Goal: Transaction & Acquisition: Purchase product/service

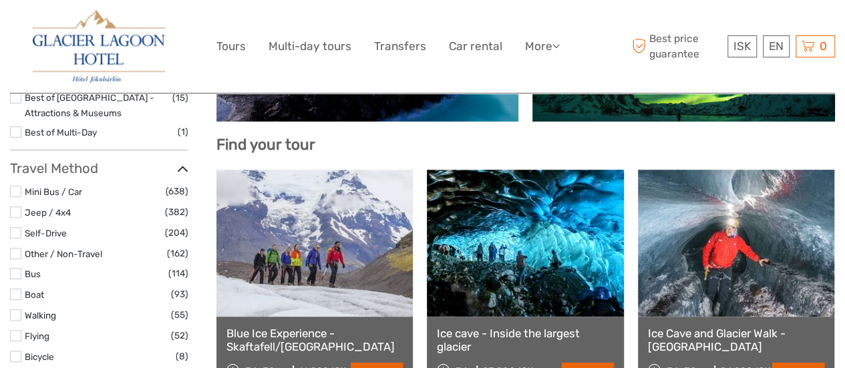
scroll to position [401, 0]
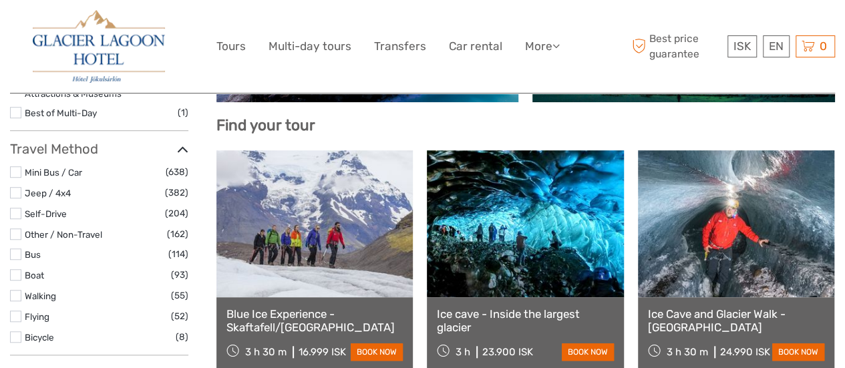
select select
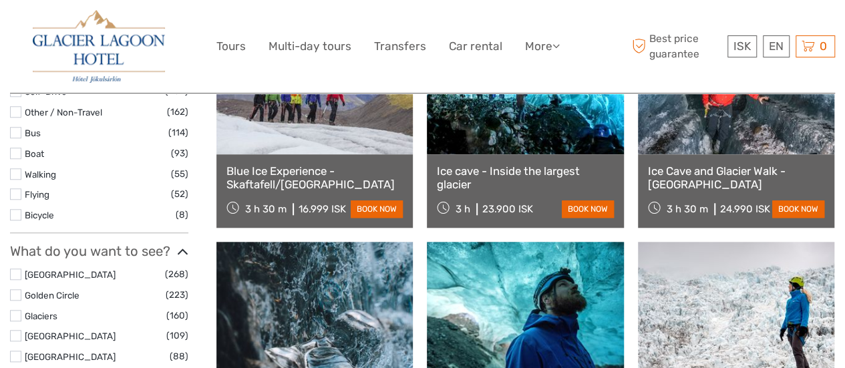
scroll to position [488, 0]
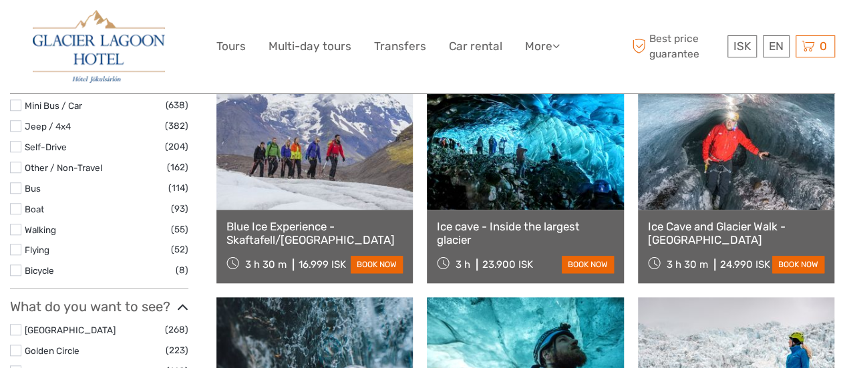
click at [495, 148] on link at bounding box center [525, 136] width 196 height 147
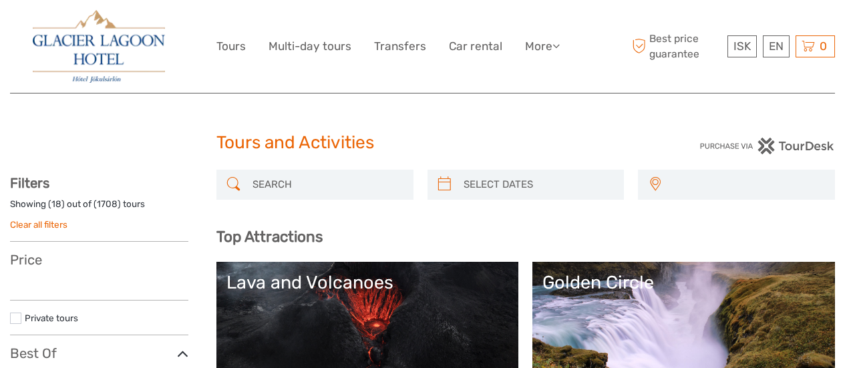
select select
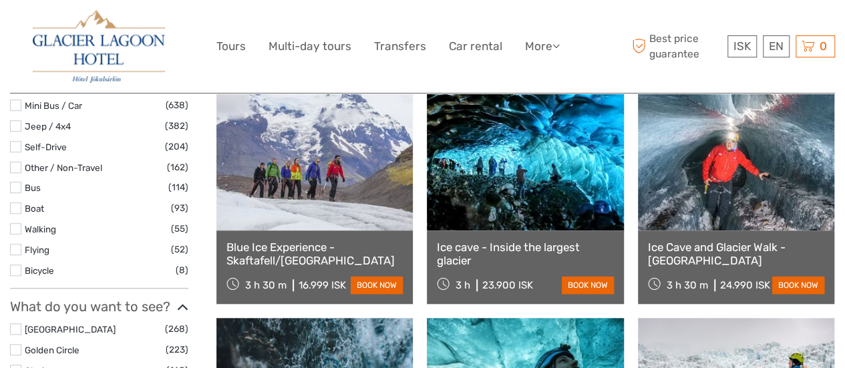
scroll to position [488, 0]
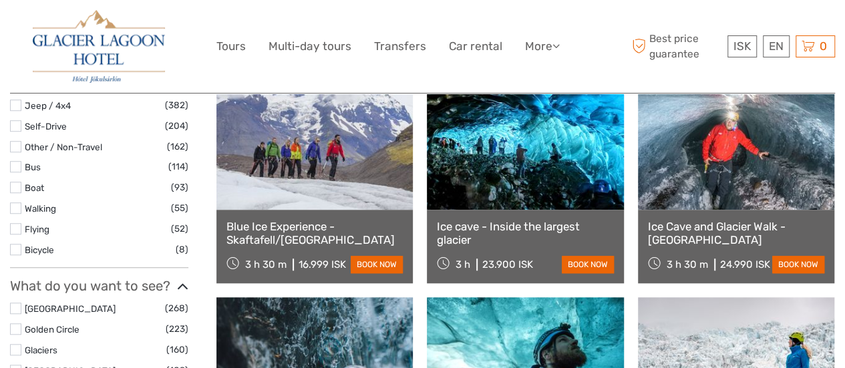
select select
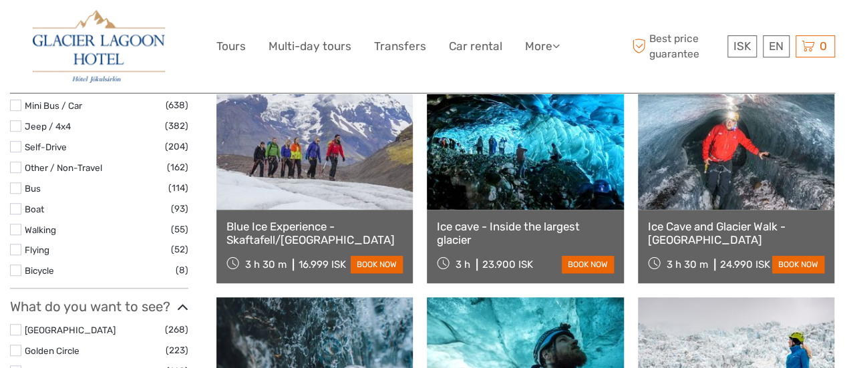
scroll to position [0, 0]
click at [317, 237] on link "Blue Ice Experience - Skaftafell/Vatnajökull" at bounding box center [314, 233] width 176 height 27
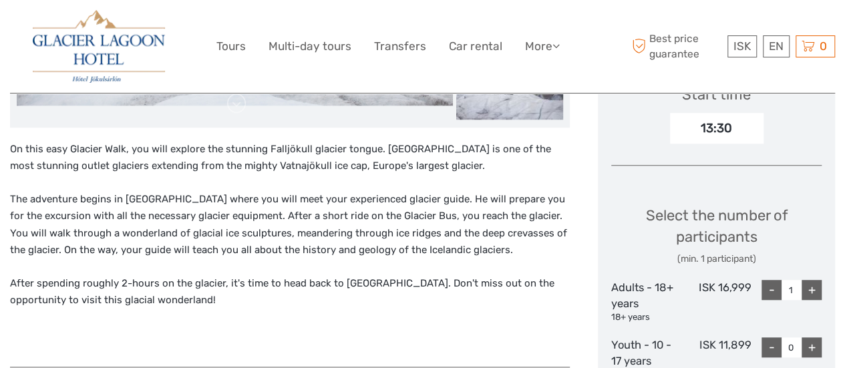
scroll to position [451, 0]
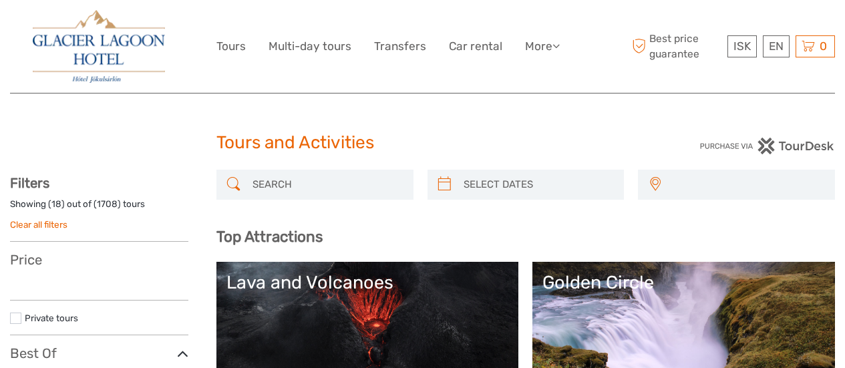
select select
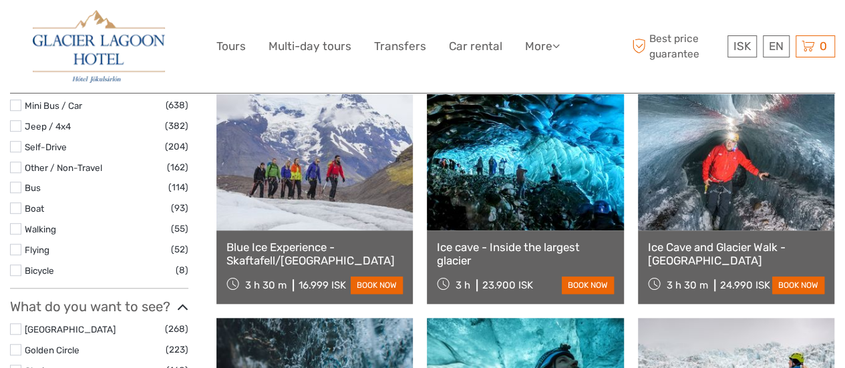
select select
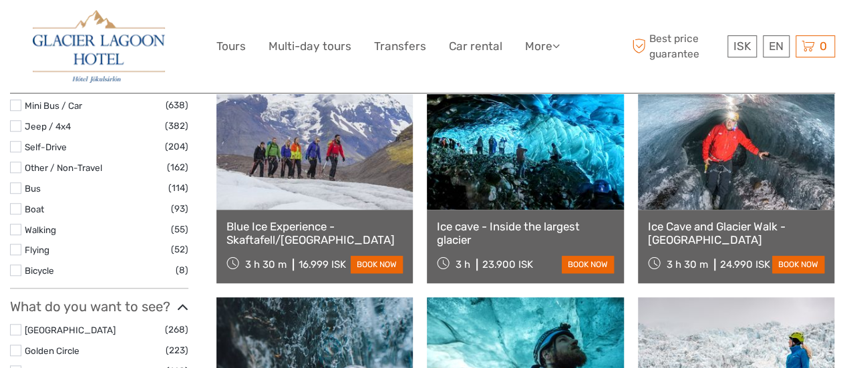
click at [529, 192] on link at bounding box center [525, 136] width 196 height 147
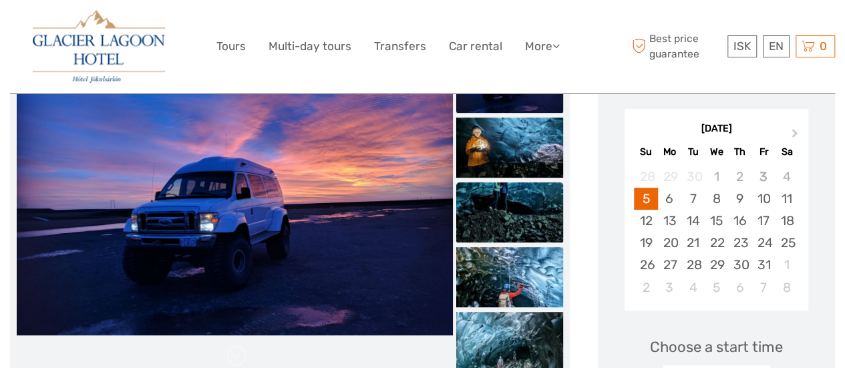
scroll to position [200, 0]
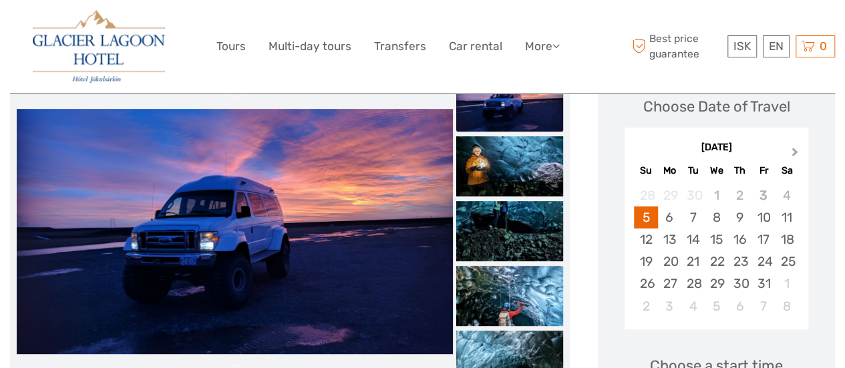
click at [795, 150] on span "Next Month" at bounding box center [795, 154] width 0 height 19
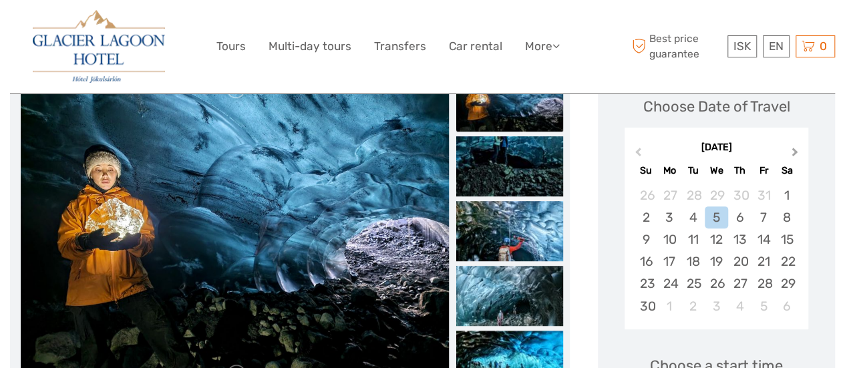
click at [795, 151] on span "Next Month" at bounding box center [795, 154] width 0 height 19
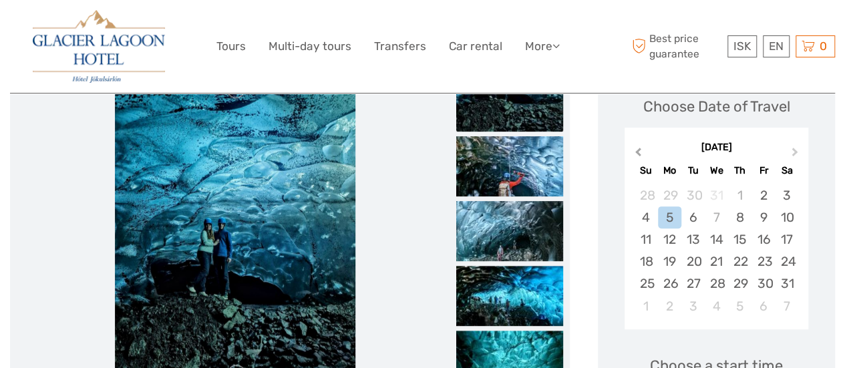
click at [634, 152] on button "Previous Month" at bounding box center [636, 154] width 21 height 21
click at [796, 146] on button "Next Month" at bounding box center [795, 154] width 21 height 21
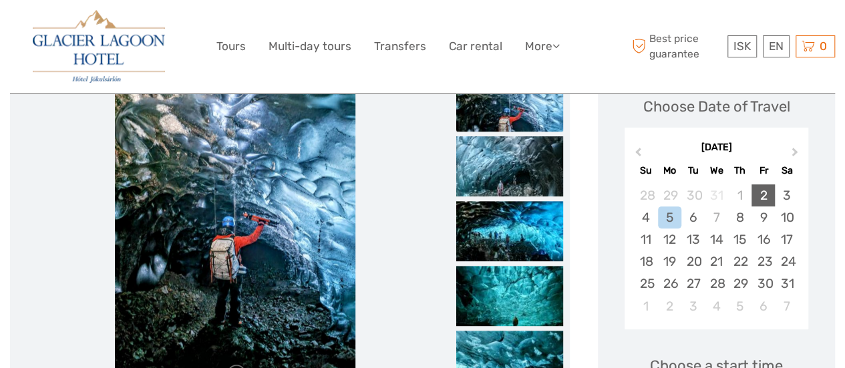
click at [762, 200] on div "2" at bounding box center [762, 195] width 23 height 22
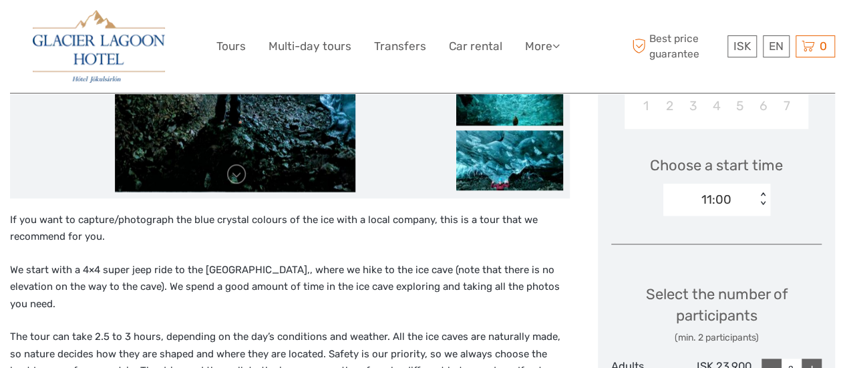
click at [762, 189] on div "11:00 < >" at bounding box center [716, 200] width 107 height 32
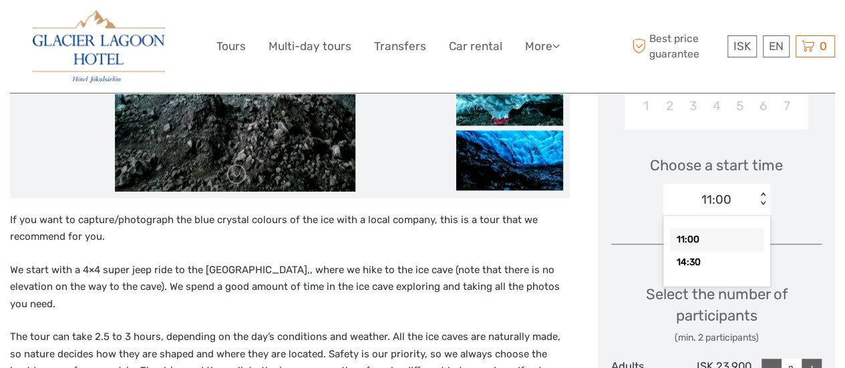
click at [732, 237] on div "11:00" at bounding box center [716, 239] width 93 height 23
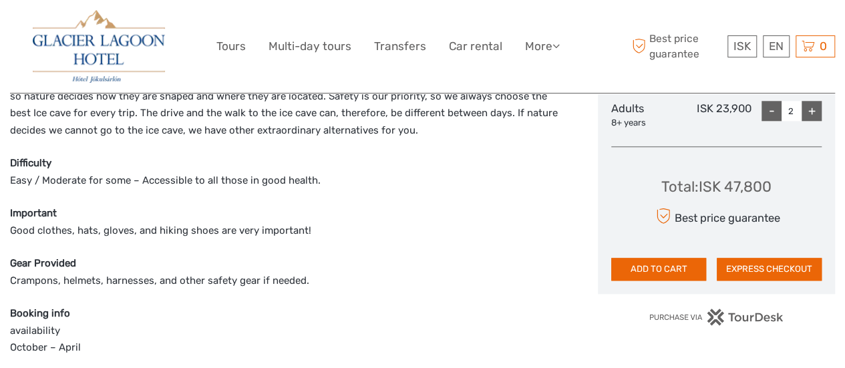
scroll to position [735, 0]
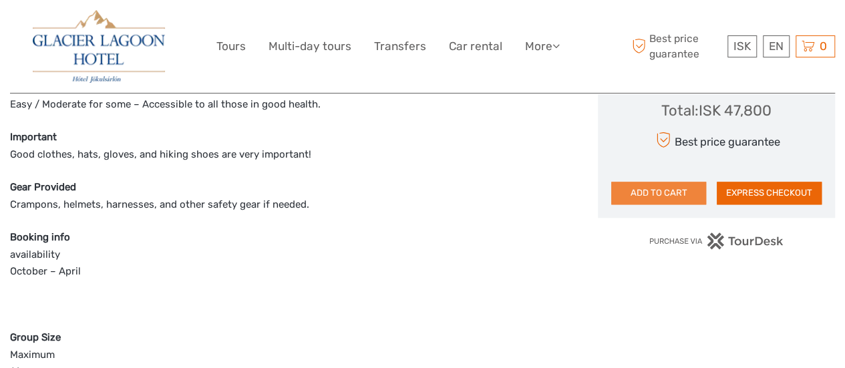
click at [644, 190] on button "ADD TO CART" at bounding box center [658, 193] width 95 height 23
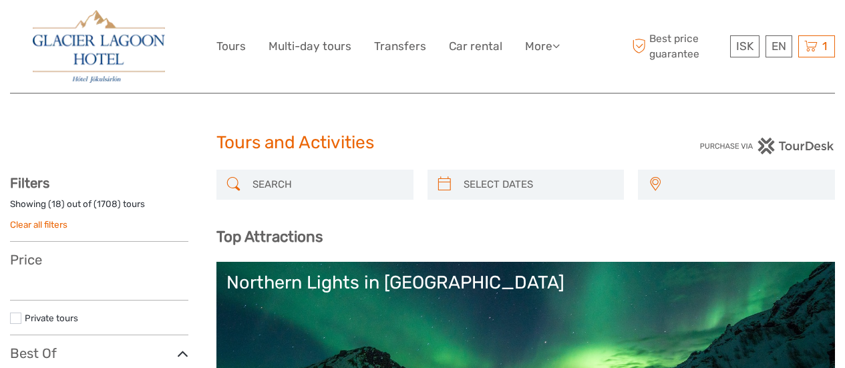
select select
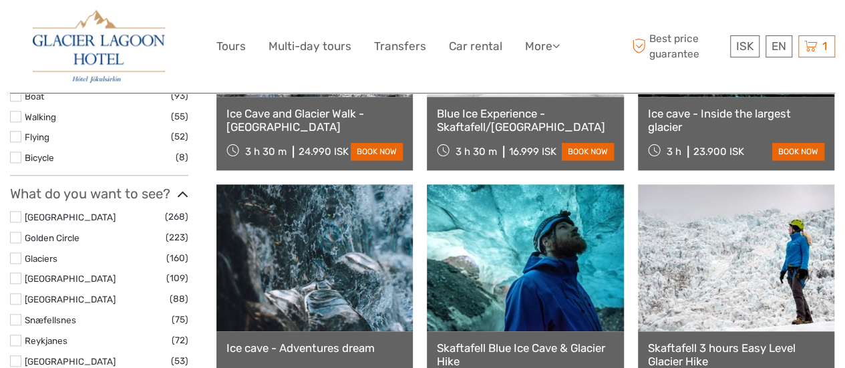
scroll to position [668, 0]
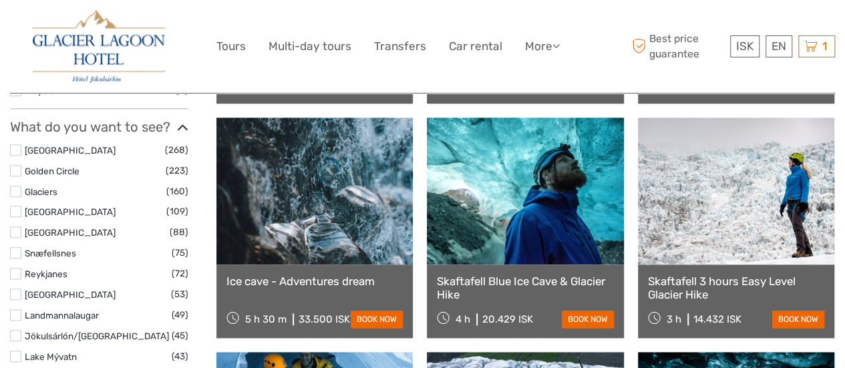
click at [323, 210] on link at bounding box center [314, 191] width 196 height 147
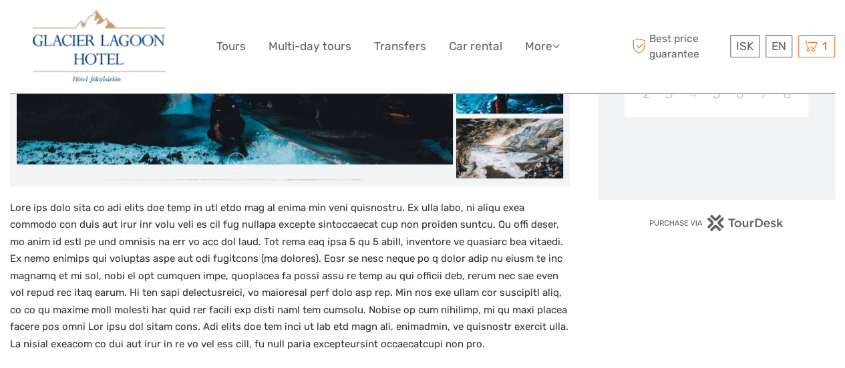
scroll to position [267, 0]
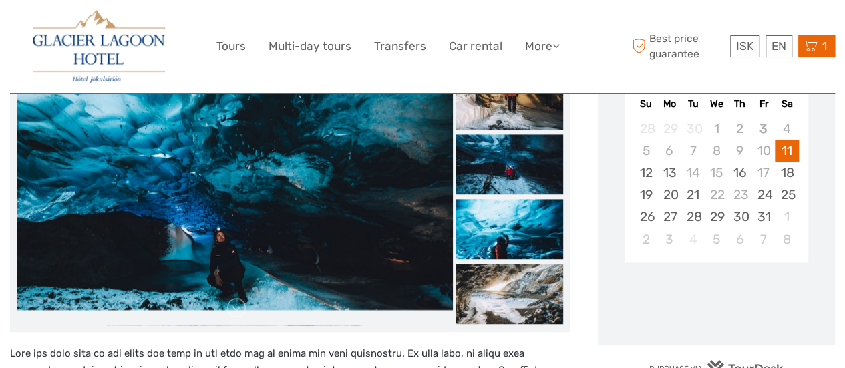
click at [825, 47] on span "1" at bounding box center [824, 45] width 9 height 13
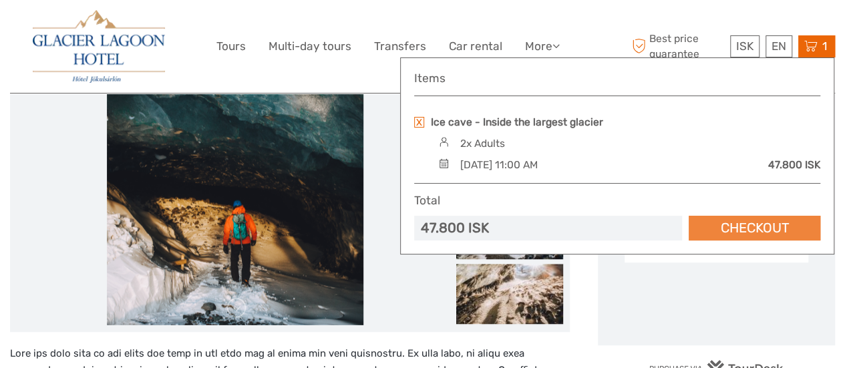
click at [769, 233] on link "Checkout" at bounding box center [754, 228] width 132 height 25
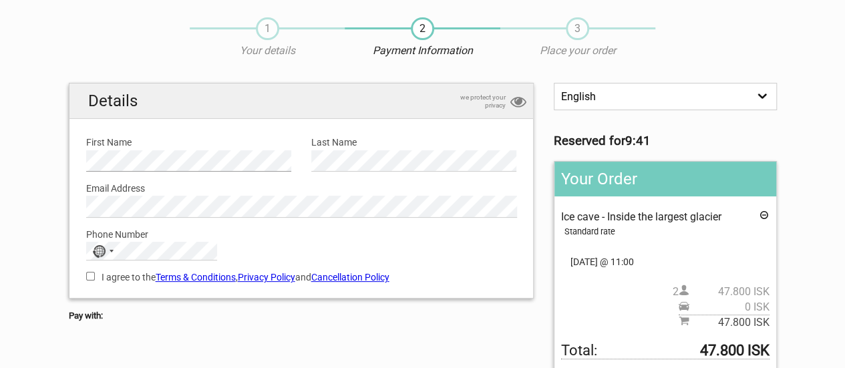
scroll to position [67, 0]
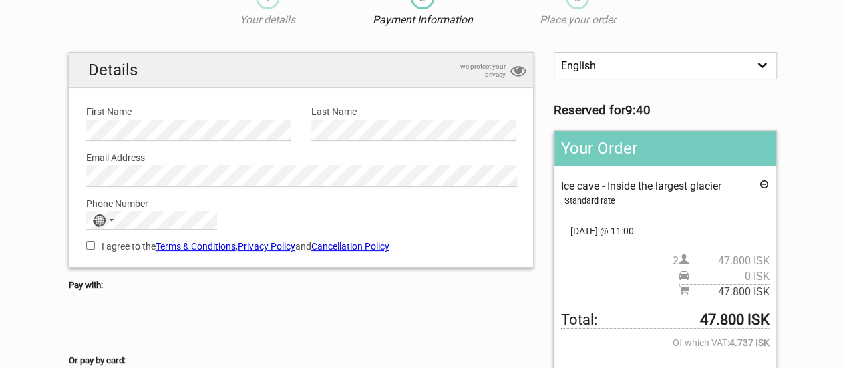
click at [88, 244] on input "I agree to the Terms & Conditions , Privacy Policy and Cancellation Policy" at bounding box center [90, 245] width 9 height 9
checkbox input "true"
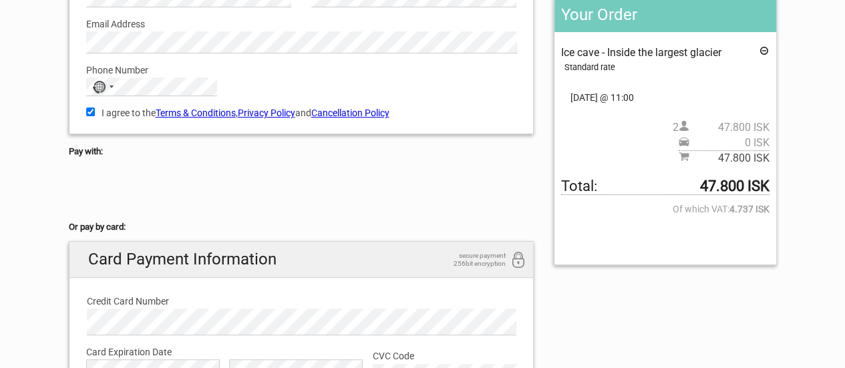
scroll to position [334, 0]
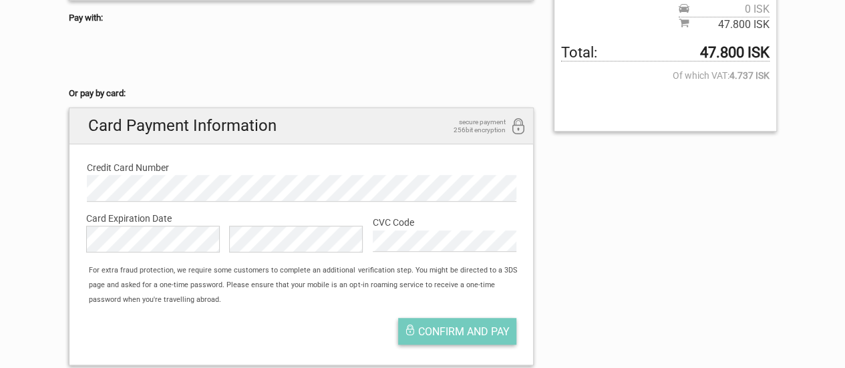
click at [443, 331] on span "Confirm and pay" at bounding box center [463, 331] width 91 height 13
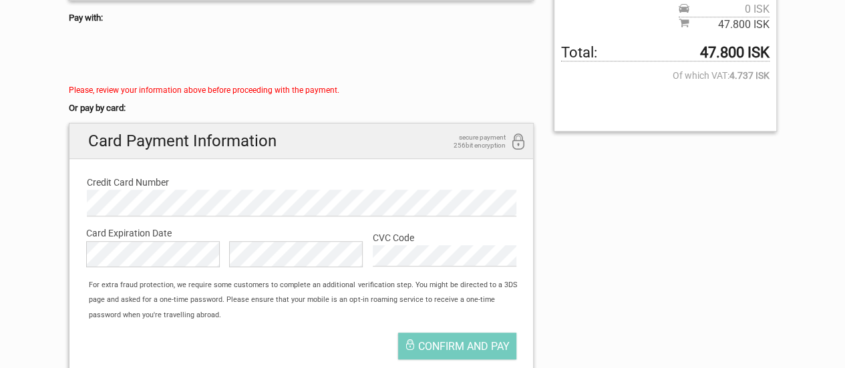
click at [365, 326] on div "Confirm and pay" at bounding box center [301, 349] width 451 height 47
click at [453, 341] on span "Confirm and pay" at bounding box center [463, 346] width 91 height 13
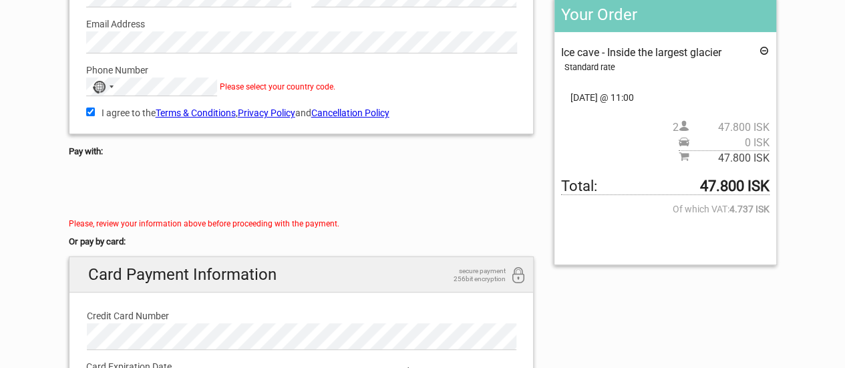
scroll to position [67, 0]
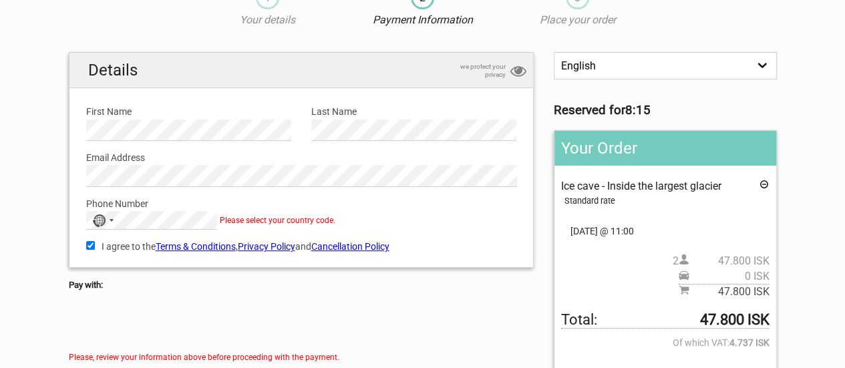
click at [244, 219] on span "Please select your country code." at bounding box center [278, 220] width 116 height 9
click at [244, 216] on span "Please select your country code." at bounding box center [278, 220] width 116 height 9
click at [96, 220] on div "No country selected" at bounding box center [98, 220] width 13 height 13
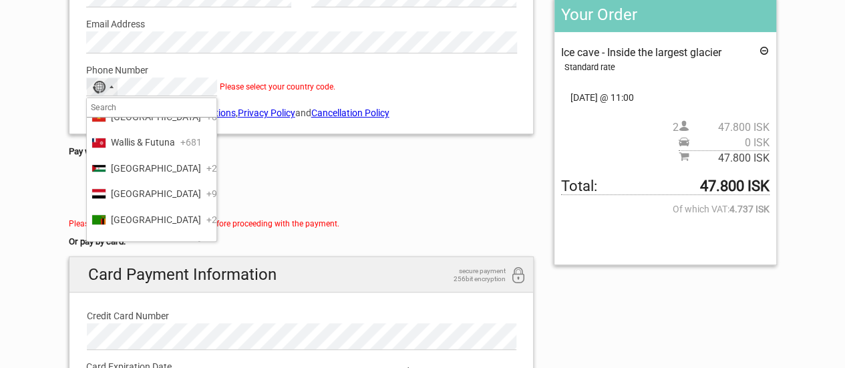
scroll to position [6306, 0]
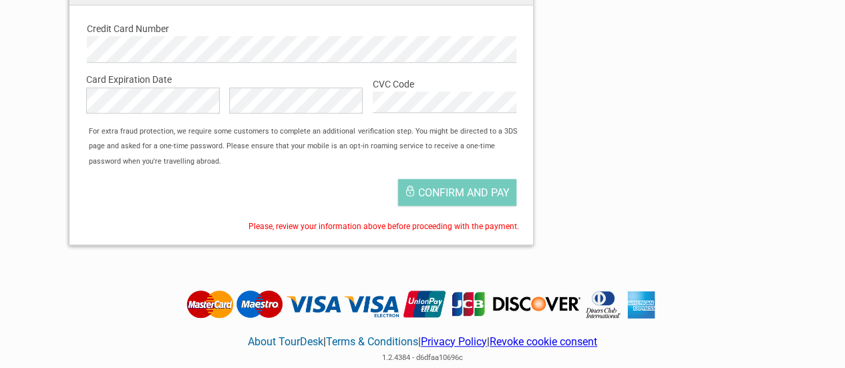
scroll to position [534, 0]
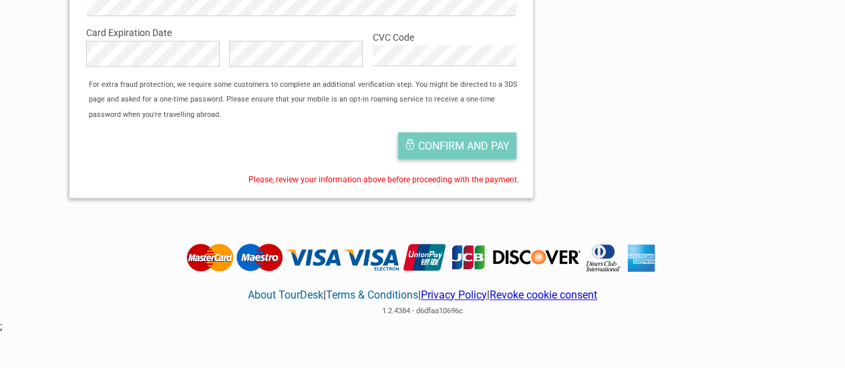
click at [439, 148] on span "Confirm and pay" at bounding box center [463, 146] width 91 height 13
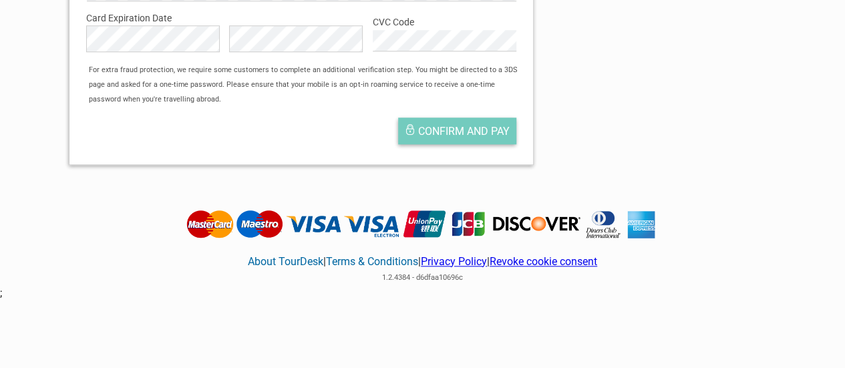
scroll to position [520, 0]
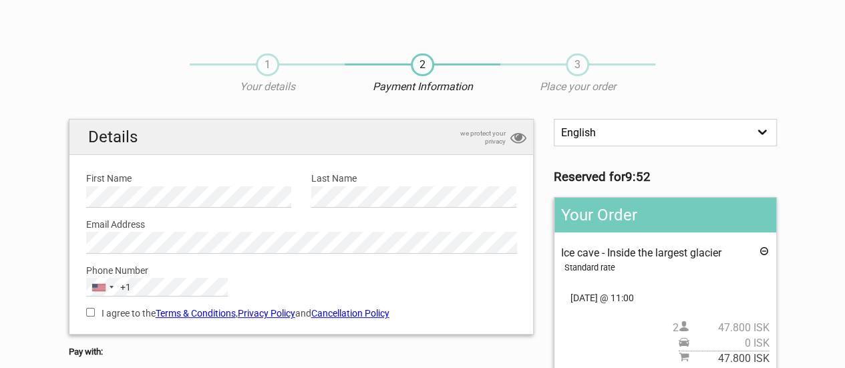
scroll to position [267, 0]
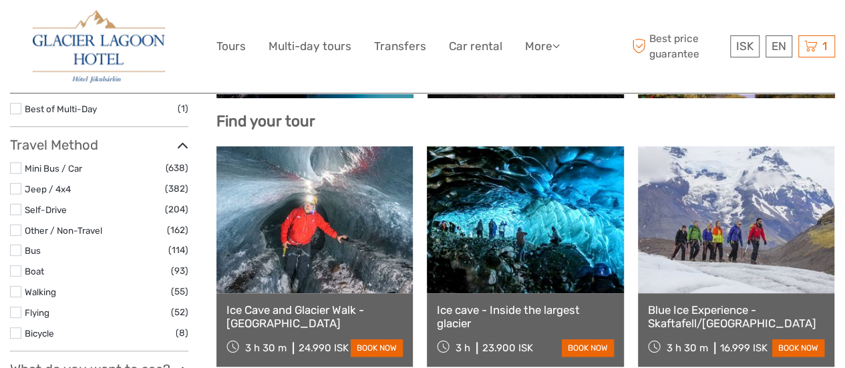
click at [538, 190] on link at bounding box center [525, 219] width 196 height 147
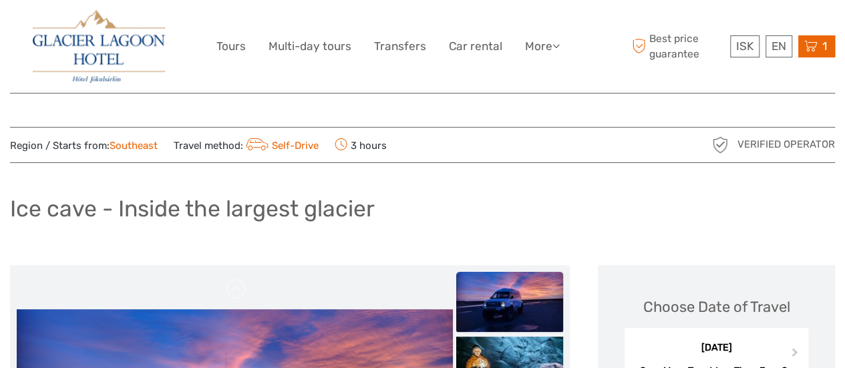
click at [808, 41] on icon at bounding box center [810, 46] width 13 height 17
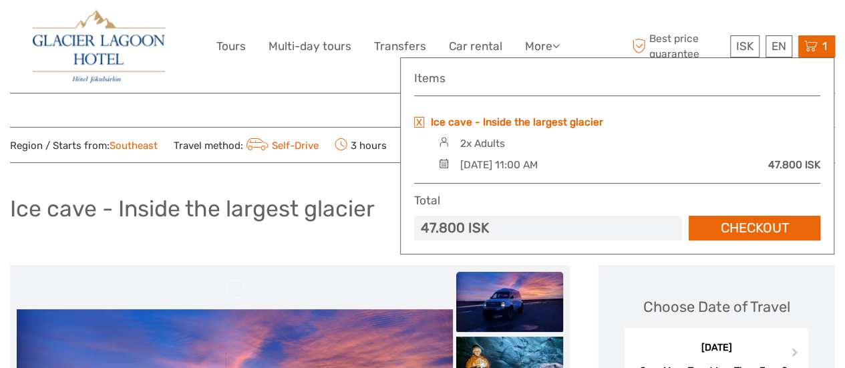
click at [497, 125] on link "Ice cave - Inside the largest glacier" at bounding box center [517, 122] width 172 height 15
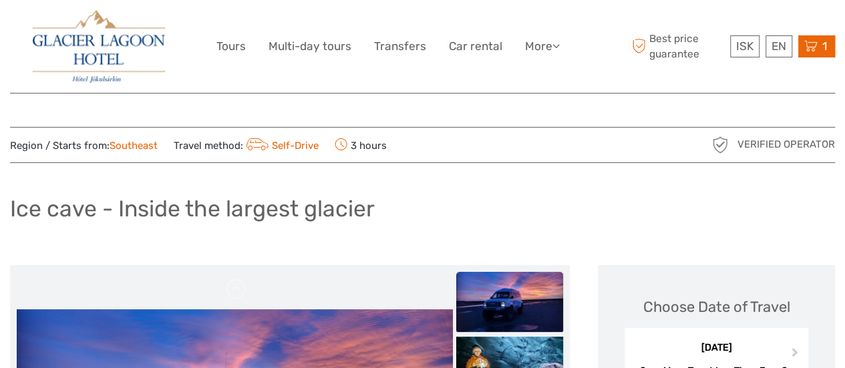
click at [814, 43] on icon at bounding box center [810, 46] width 13 height 17
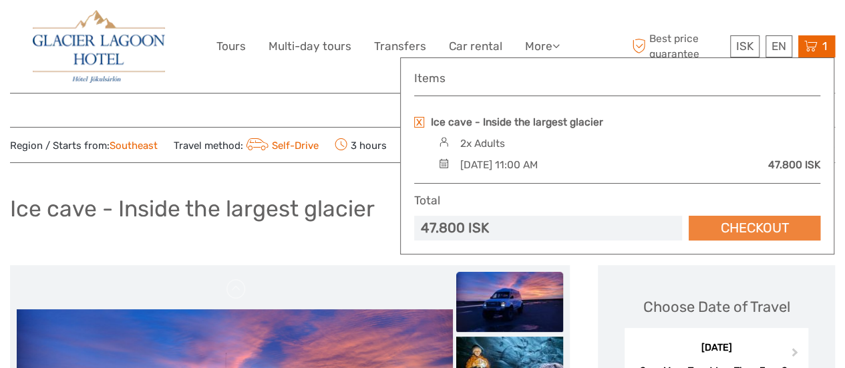
click at [779, 222] on link "Checkout" at bounding box center [754, 228] width 132 height 25
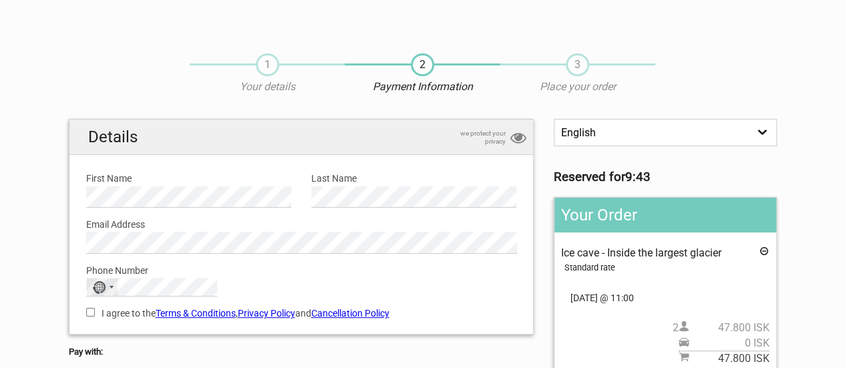
click at [112, 289] on div "No country selected" at bounding box center [102, 286] width 31 height 17
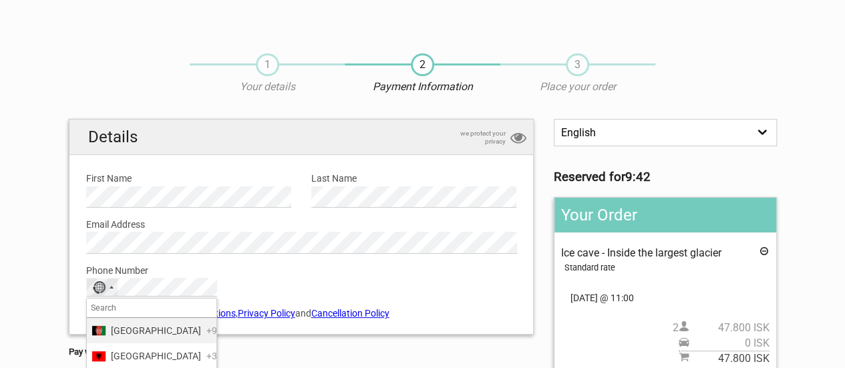
click at [111, 307] on input "Search" at bounding box center [152, 307] width 130 height 19
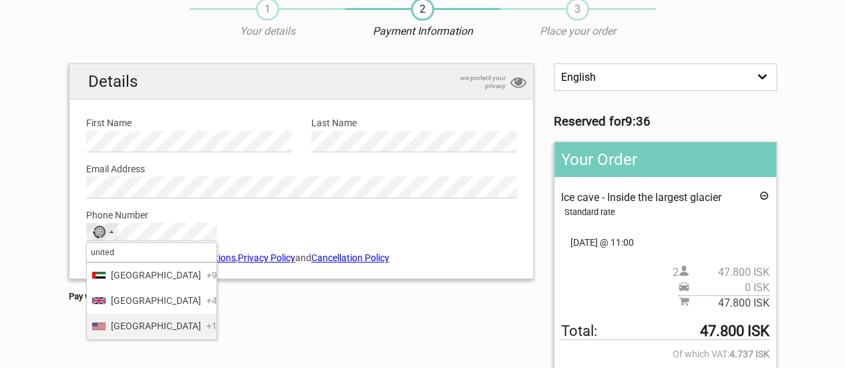
scroll to position [59, 0]
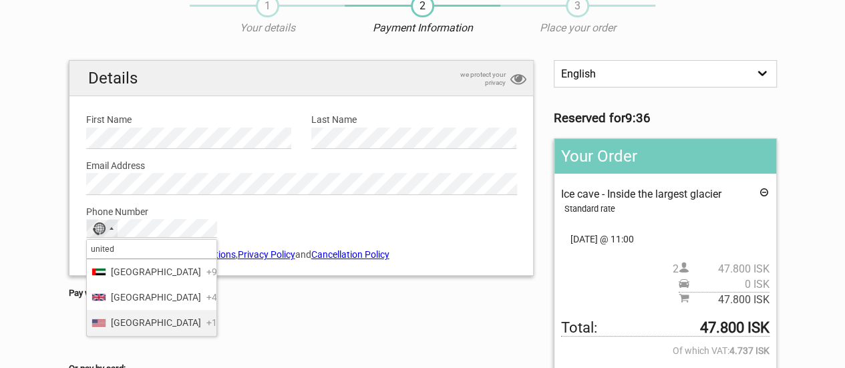
type input "united"
click at [122, 330] on span "United States" at bounding box center [156, 322] width 90 height 15
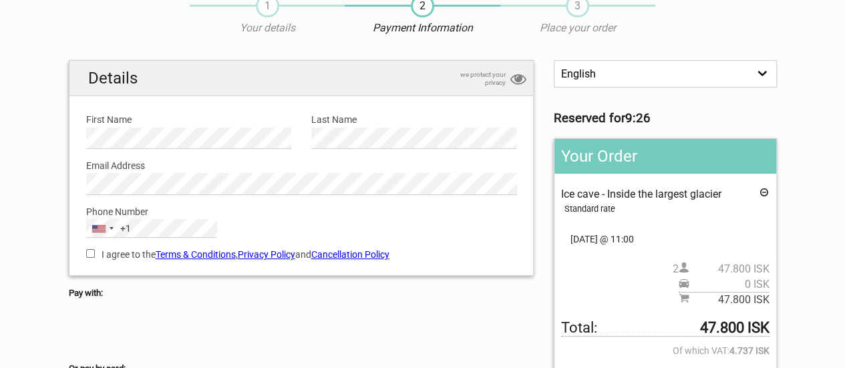
click at [89, 254] on input "I agree to the Terms & Conditions , Privacy Policy and Cancellation Policy" at bounding box center [90, 253] width 9 height 9
checkbox input "true"
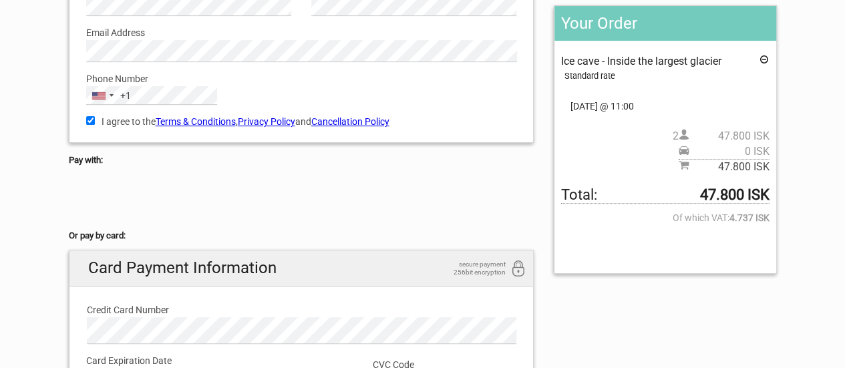
scroll to position [286, 0]
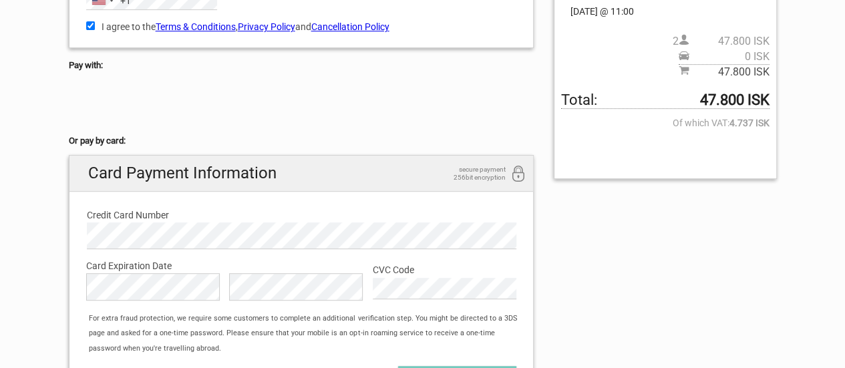
click at [431, 253] on div "CVC Code Card CVC Code is required" at bounding box center [445, 276] width 144 height 46
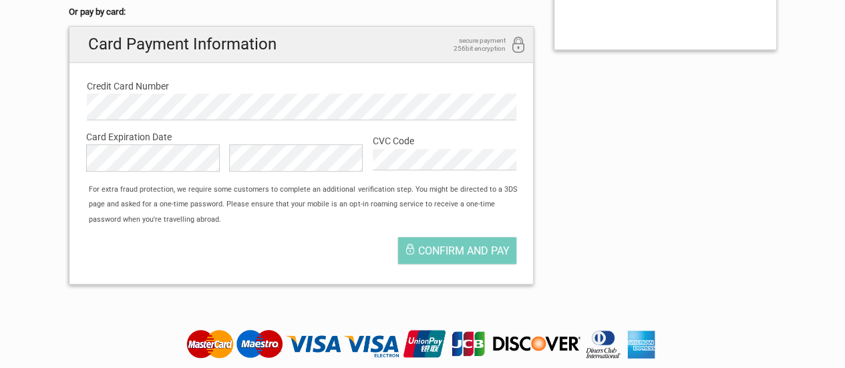
scroll to position [419, 0]
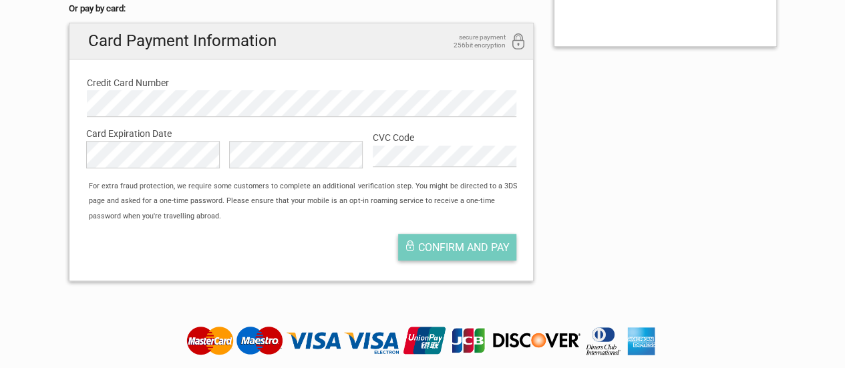
click at [439, 244] on span "Confirm and pay" at bounding box center [463, 247] width 91 height 13
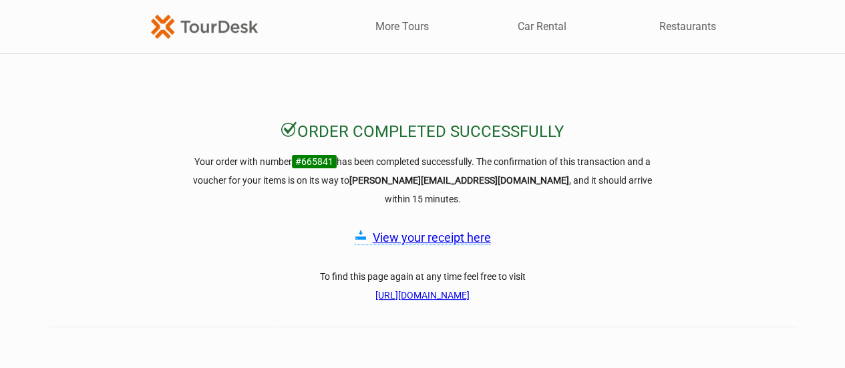
click at [399, 230] on link "View your receipt here" at bounding box center [432, 237] width 118 height 14
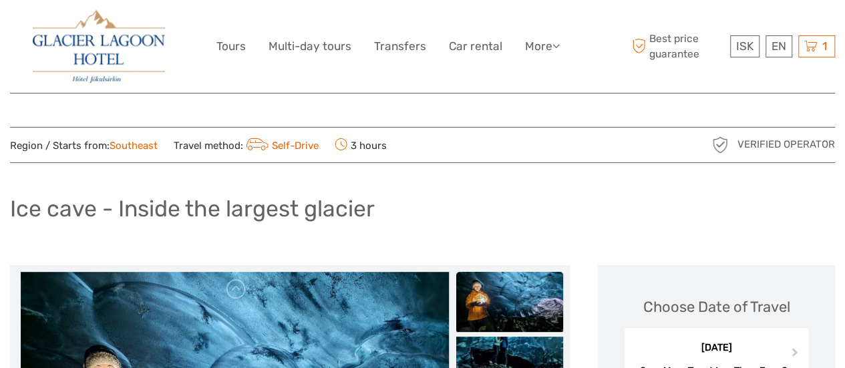
drag, startPoint x: 236, startPoint y: 7, endPoint x: 556, endPoint y: 65, distance: 324.4
click at [223, 50] on link "Tours" at bounding box center [230, 46] width 29 height 19
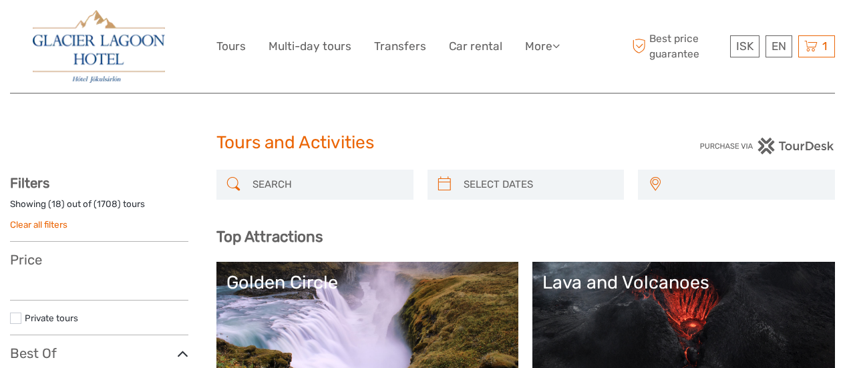
select select
click at [299, 48] on link "Multi-day tours" at bounding box center [309, 46] width 83 height 19
select select
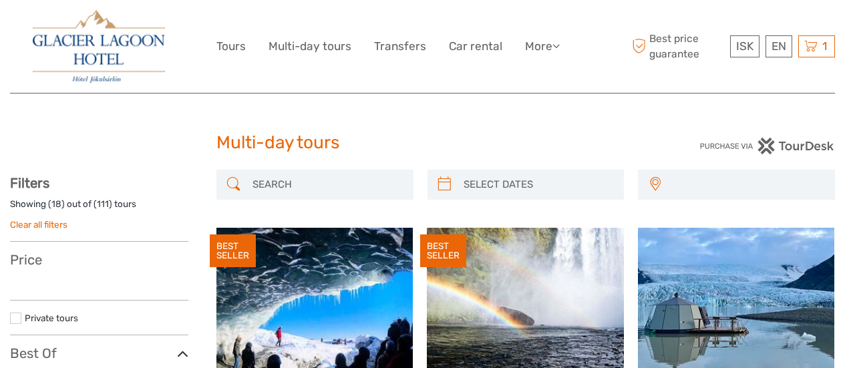
select select
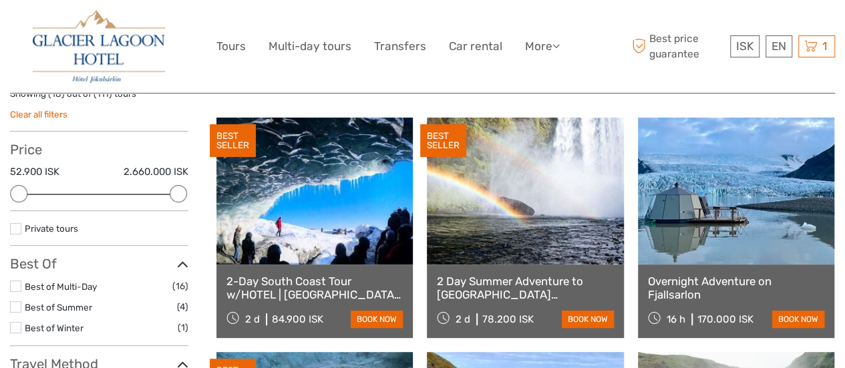
scroll to position [110, 0]
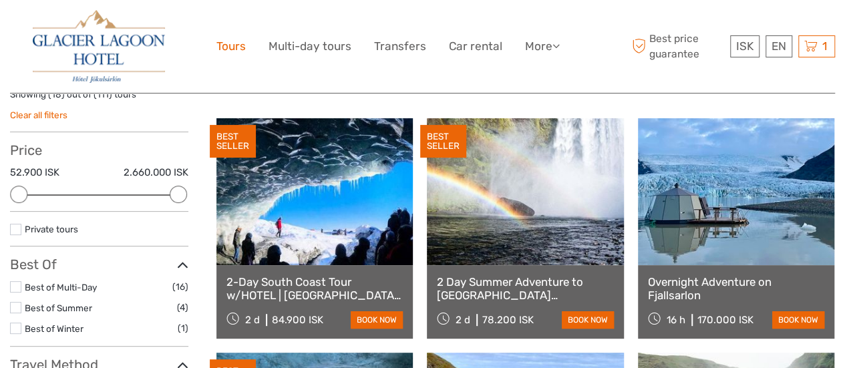
click at [228, 45] on link "Tours" at bounding box center [230, 46] width 29 height 19
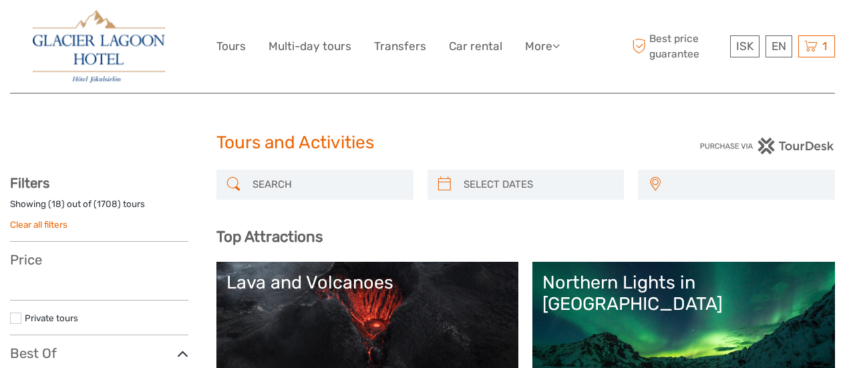
select select
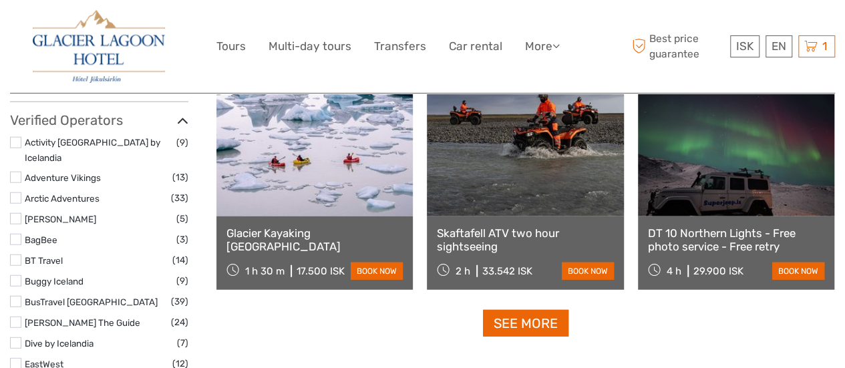
scroll to position [1655, 0]
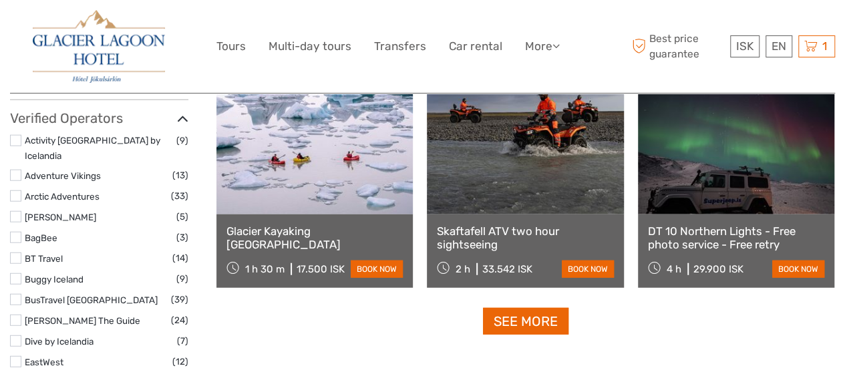
click at [317, 192] on link at bounding box center [314, 140] width 196 height 147
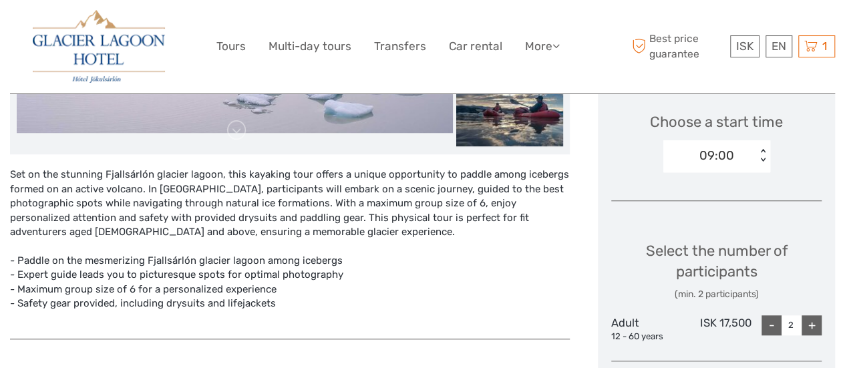
scroll to position [548, 0]
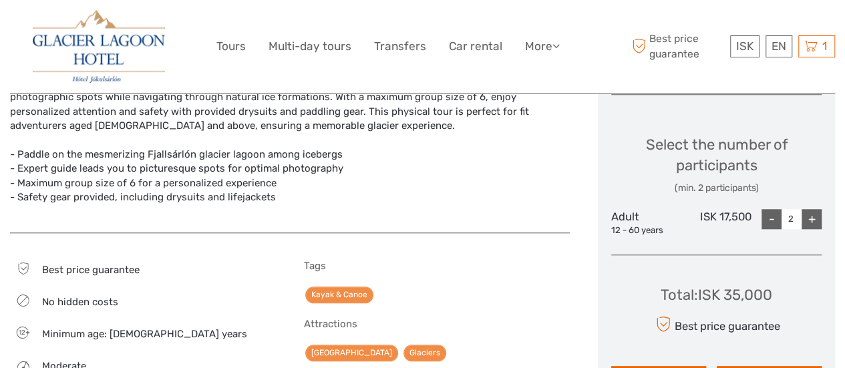
click at [324, 108] on div "Set on the stunning Fjallsárlón glacier lagoon, this kayaking tour offers a uni…" at bounding box center [290, 140] width 560 height 158
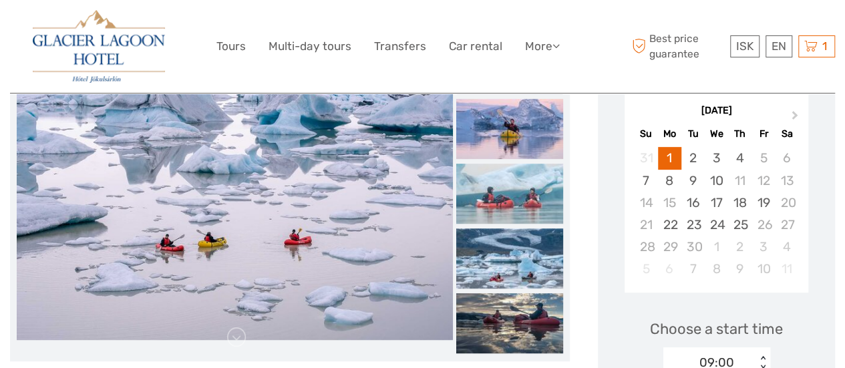
scroll to position [233, 0]
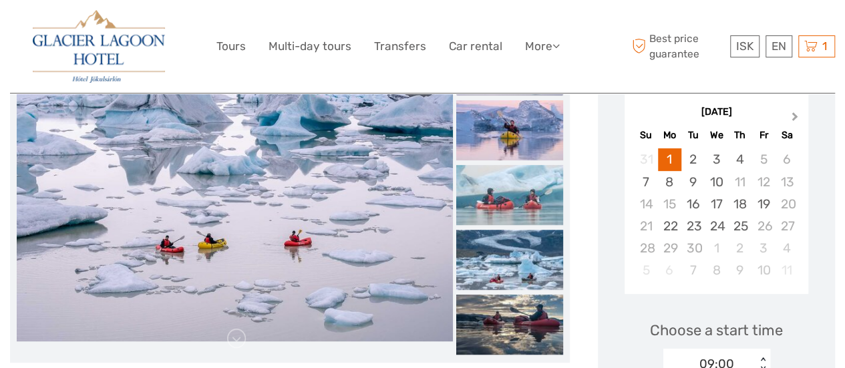
click at [801, 116] on button "Next Month" at bounding box center [795, 119] width 21 height 21
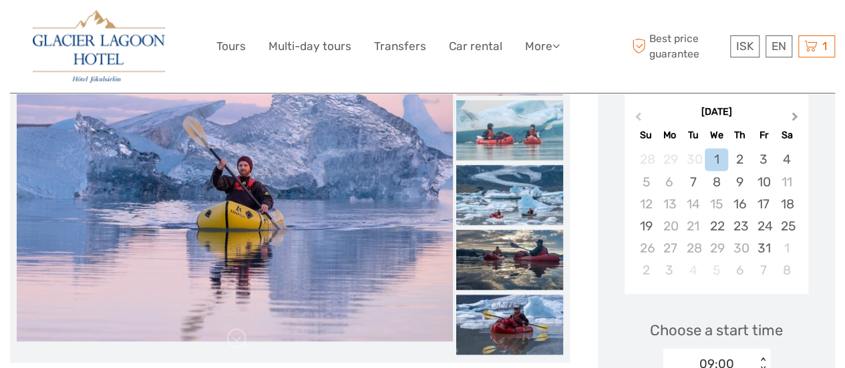
click at [795, 116] on span "Next Month" at bounding box center [795, 119] width 0 height 19
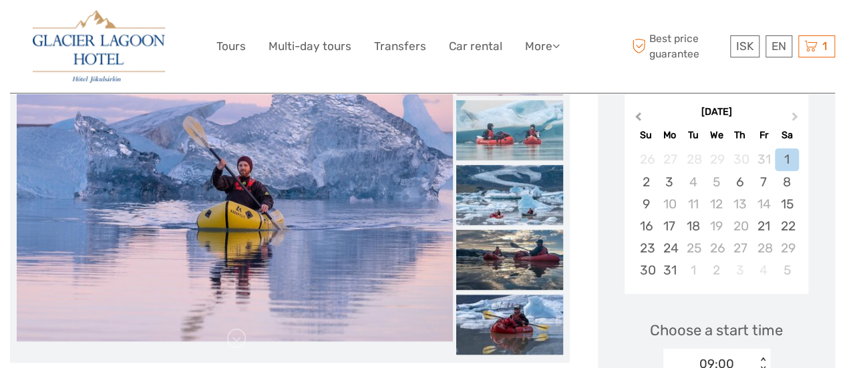
click at [634, 115] on button "Previous Month" at bounding box center [636, 119] width 21 height 21
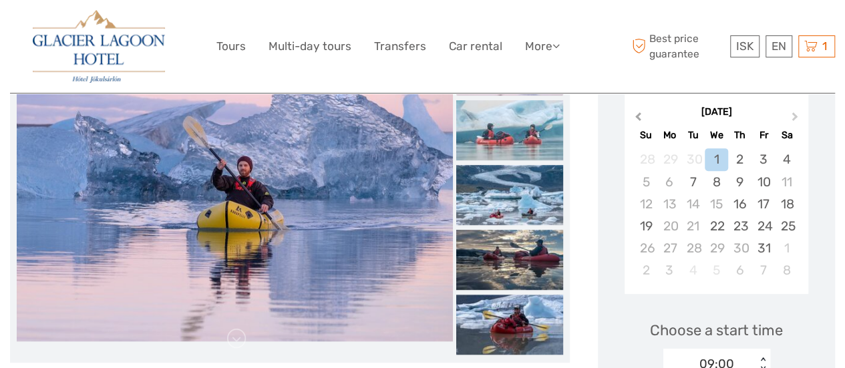
click at [634, 115] on button "Previous Month" at bounding box center [636, 119] width 21 height 21
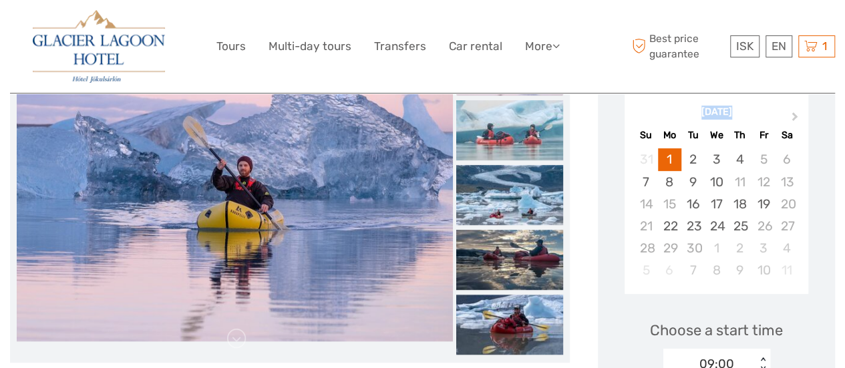
click at [634, 115] on div "[DATE]" at bounding box center [716, 113] width 184 height 14
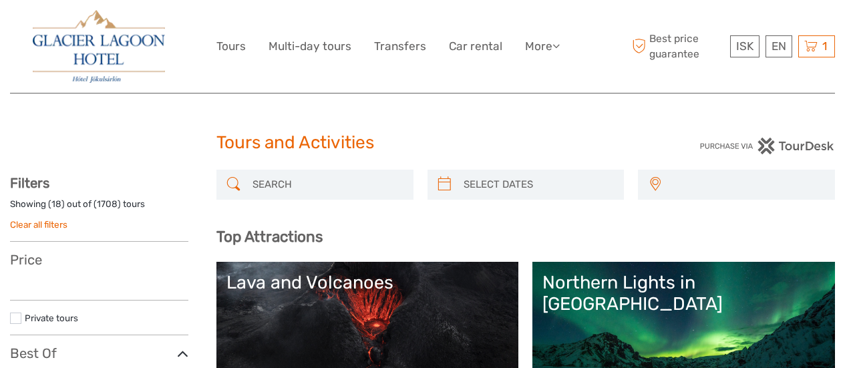
select select
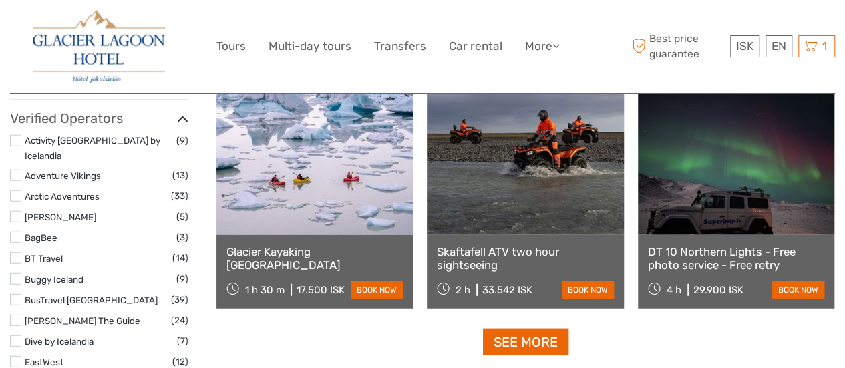
select select
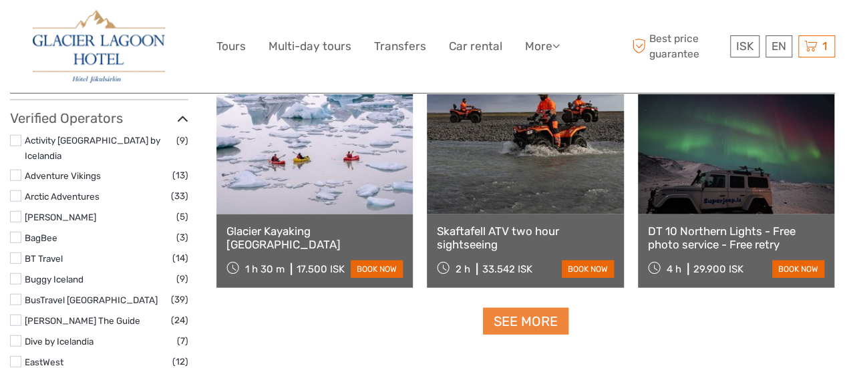
click at [504, 309] on link "See more" at bounding box center [525, 321] width 85 height 27
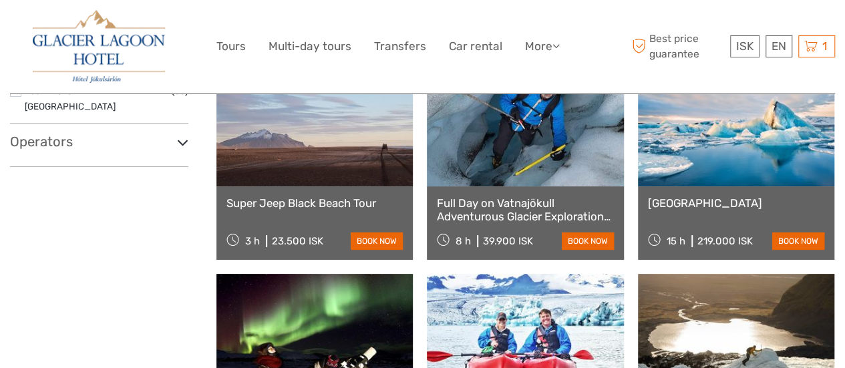
scroll to position [2516, 0]
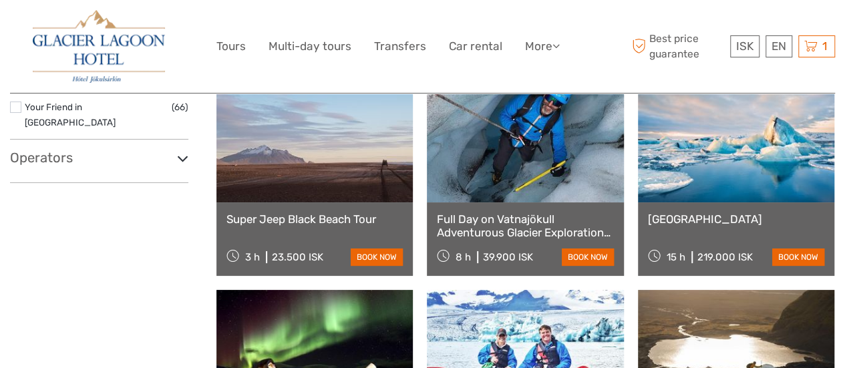
click at [313, 181] on link at bounding box center [314, 128] width 196 height 147
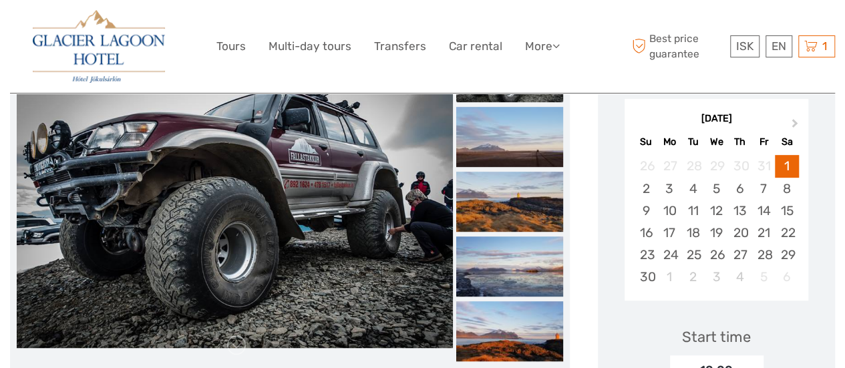
scroll to position [228, 0]
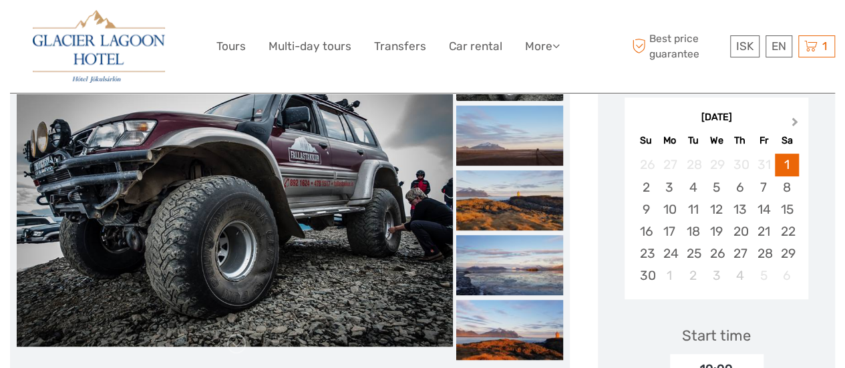
click at [795, 125] on span "Next Month" at bounding box center [795, 124] width 0 height 19
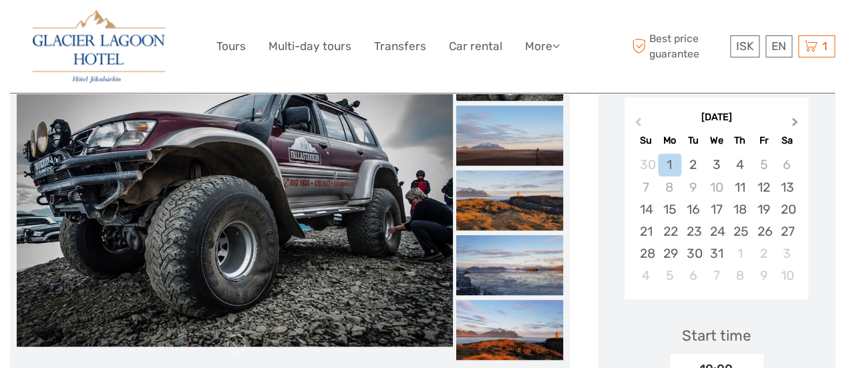
click at [795, 125] on span "Next Month" at bounding box center [795, 124] width 0 height 19
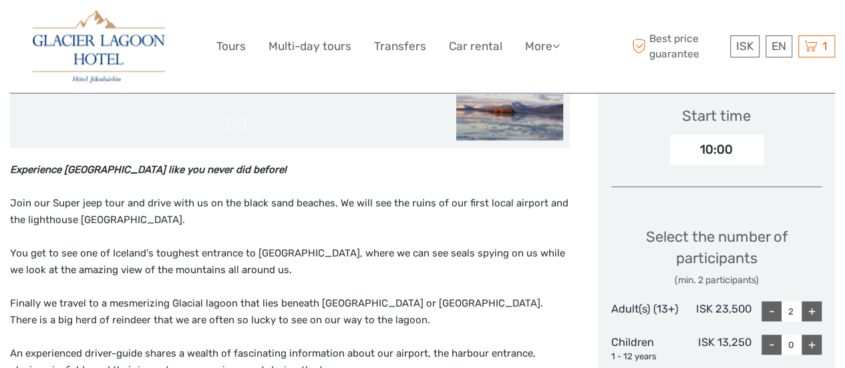
scroll to position [449, 0]
